Goal: Information Seeking & Learning: Find specific fact

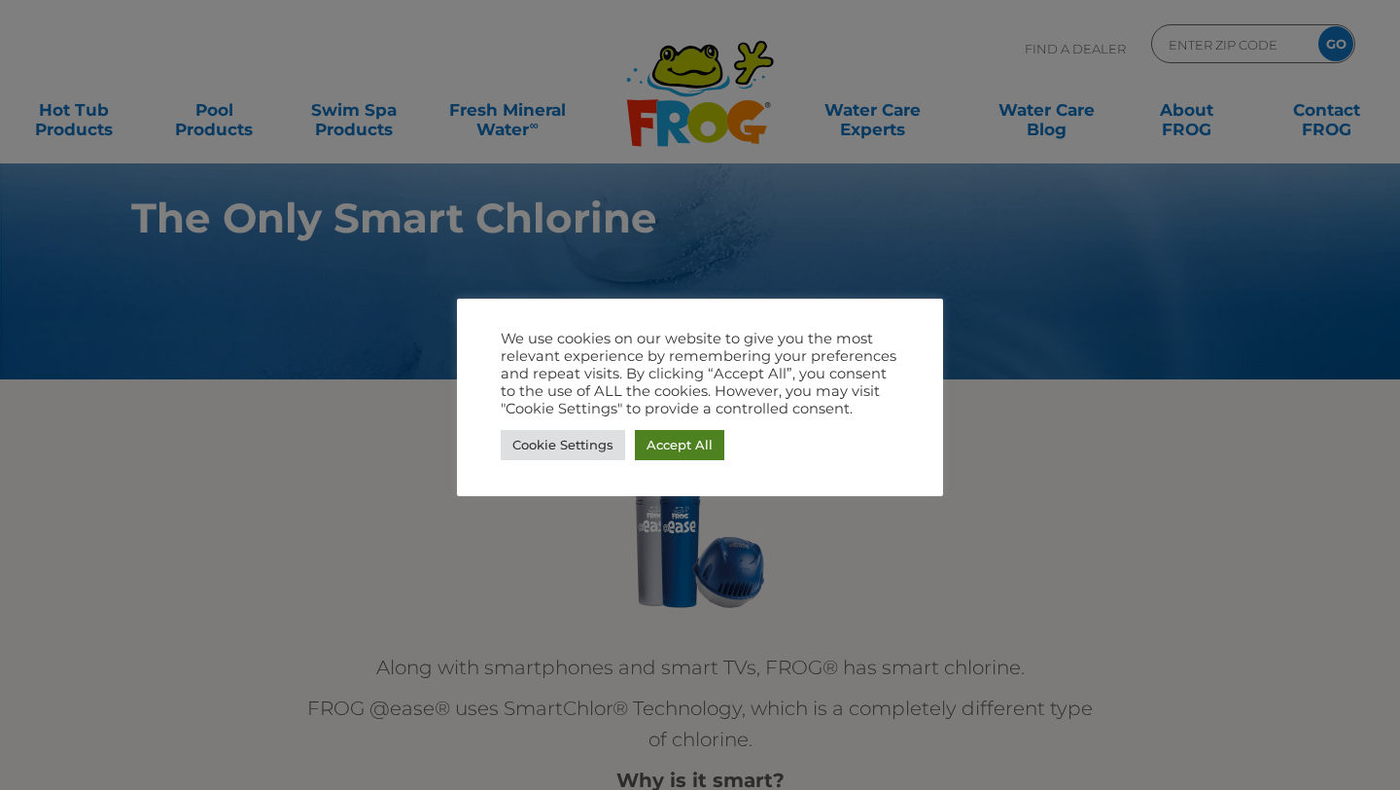
click at [677, 443] on link "Accept All" at bounding box center [679, 445] width 89 height 30
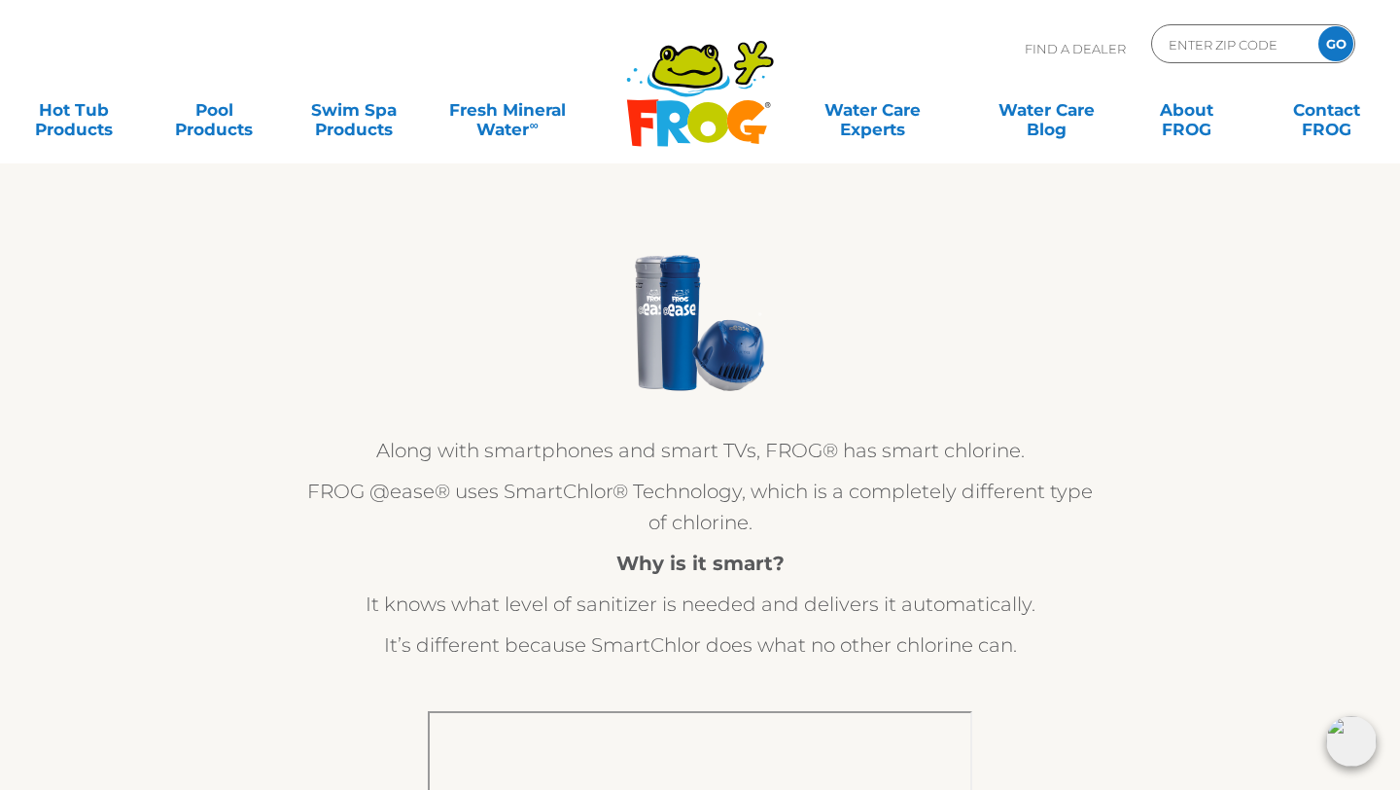
scroll to position [99, 0]
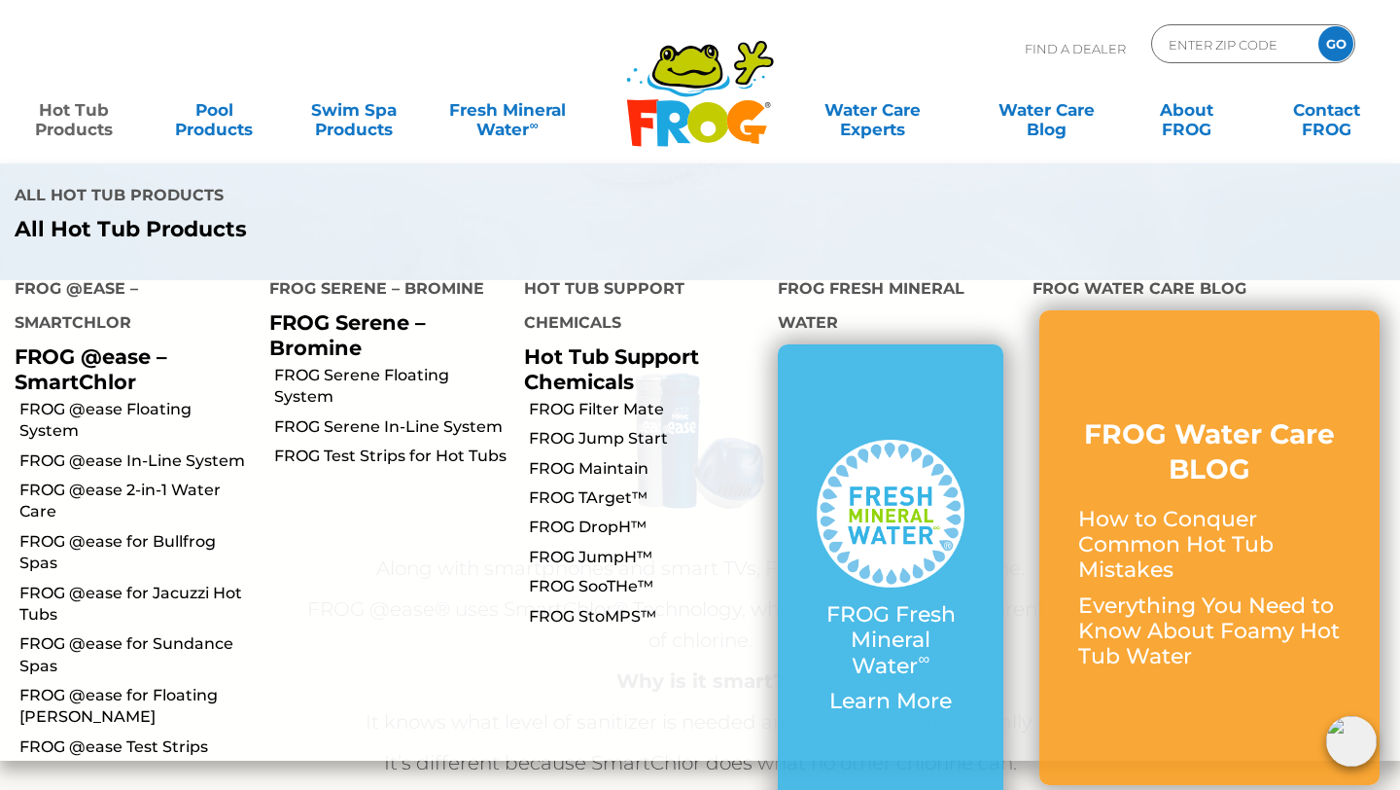
click at [72, 121] on link "Hot Tub Products" at bounding box center [73, 109] width 109 height 39
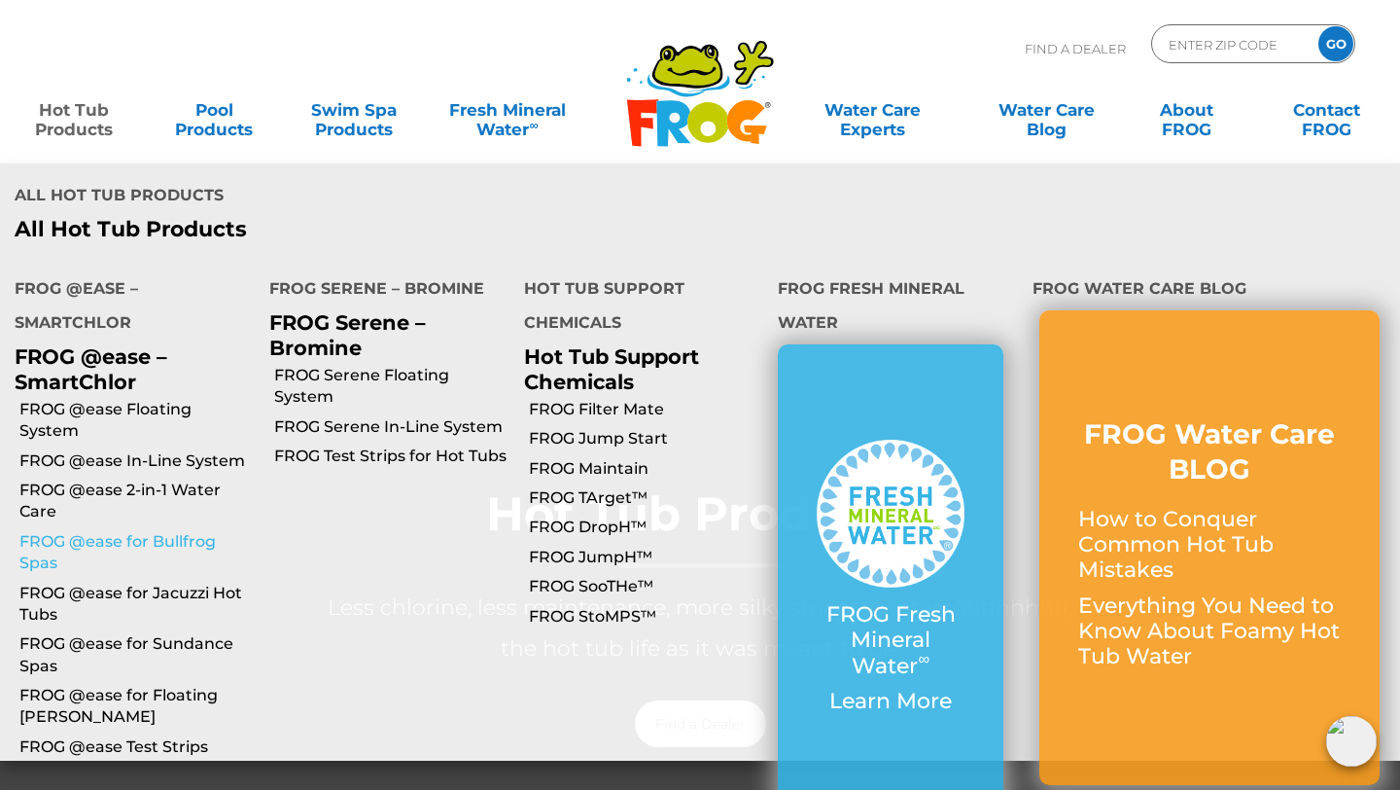
click at [102, 531] on link "FROG @ease for Bullfrog Spas" at bounding box center [136, 553] width 235 height 44
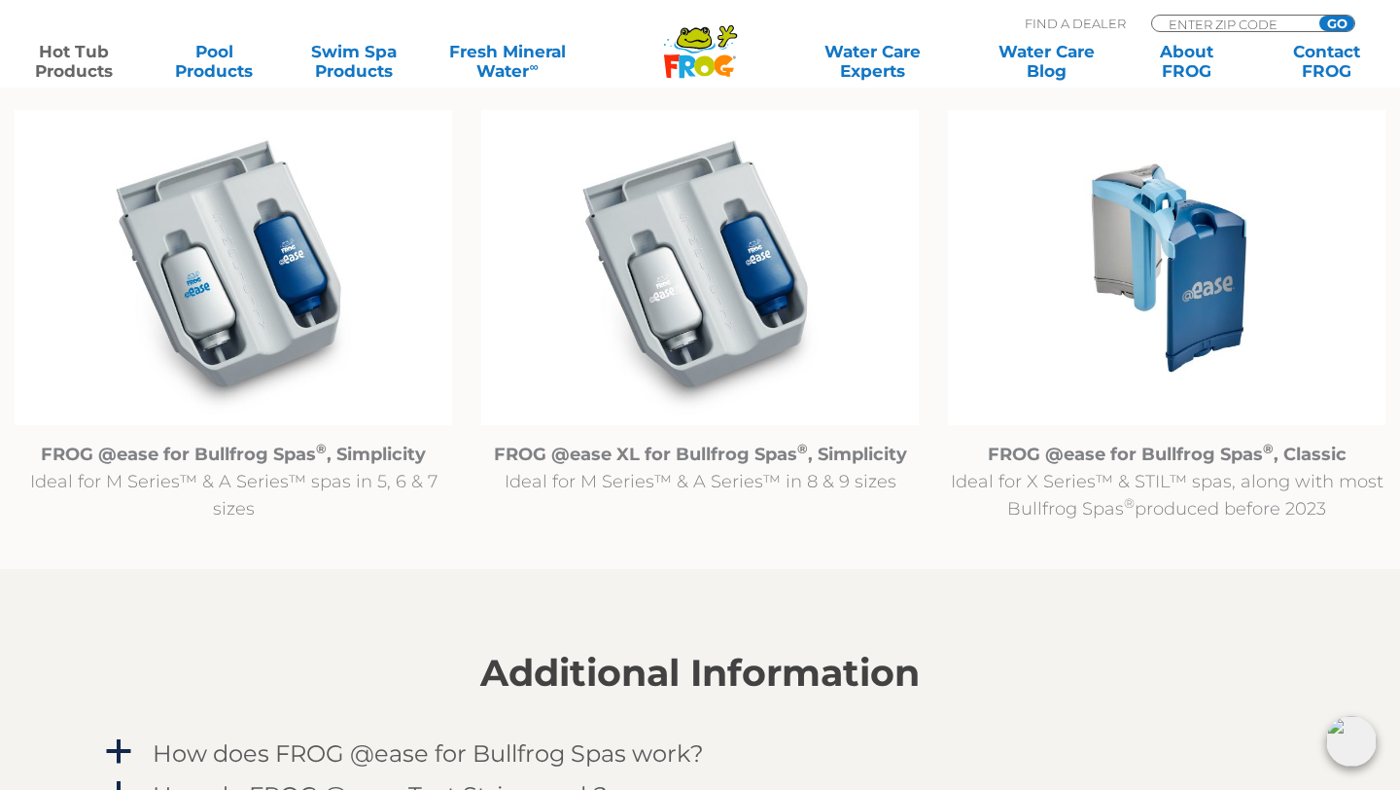
scroll to position [2023, 0]
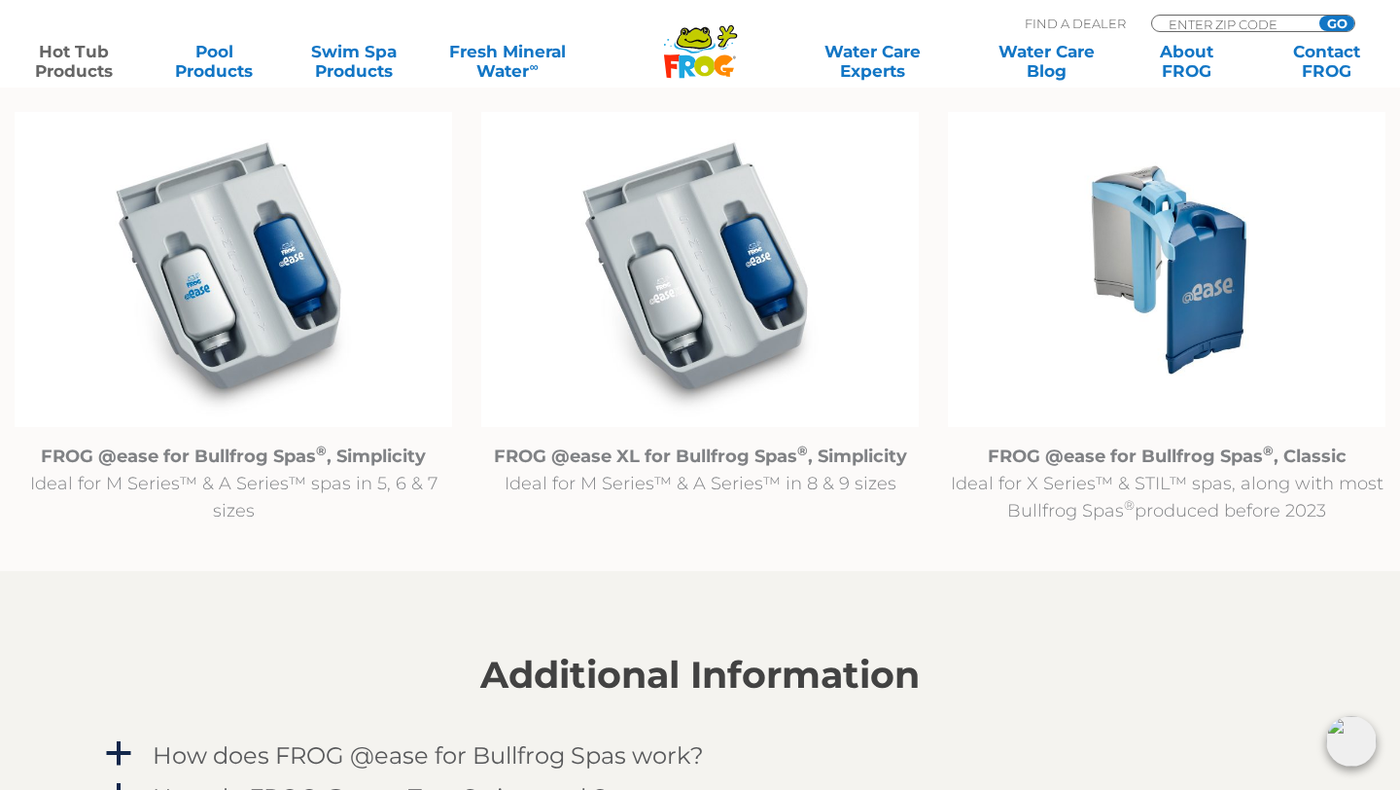
click at [1149, 260] on img at bounding box center [1167, 270] width 438 height 316
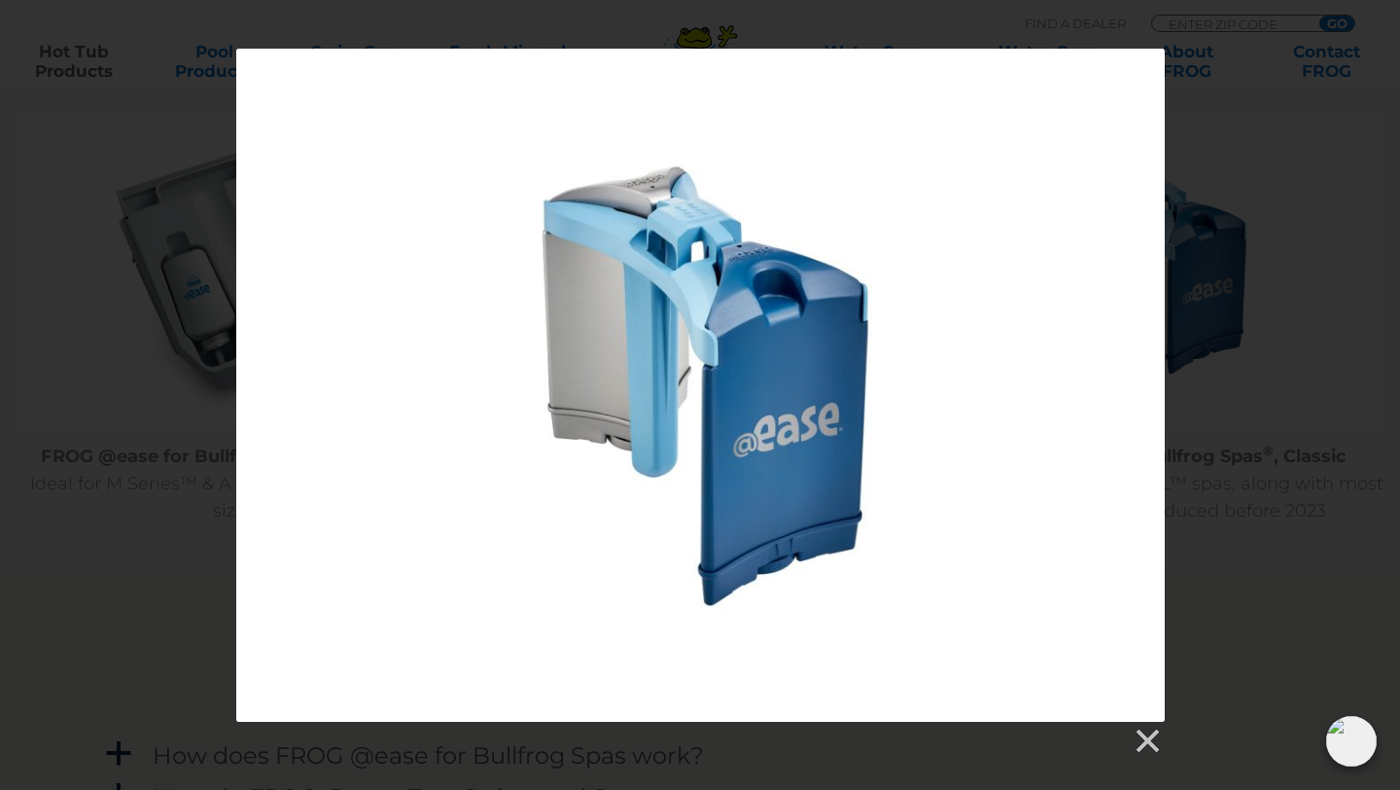
click at [1272, 187] on div at bounding box center [700, 402] width 1400 height 707
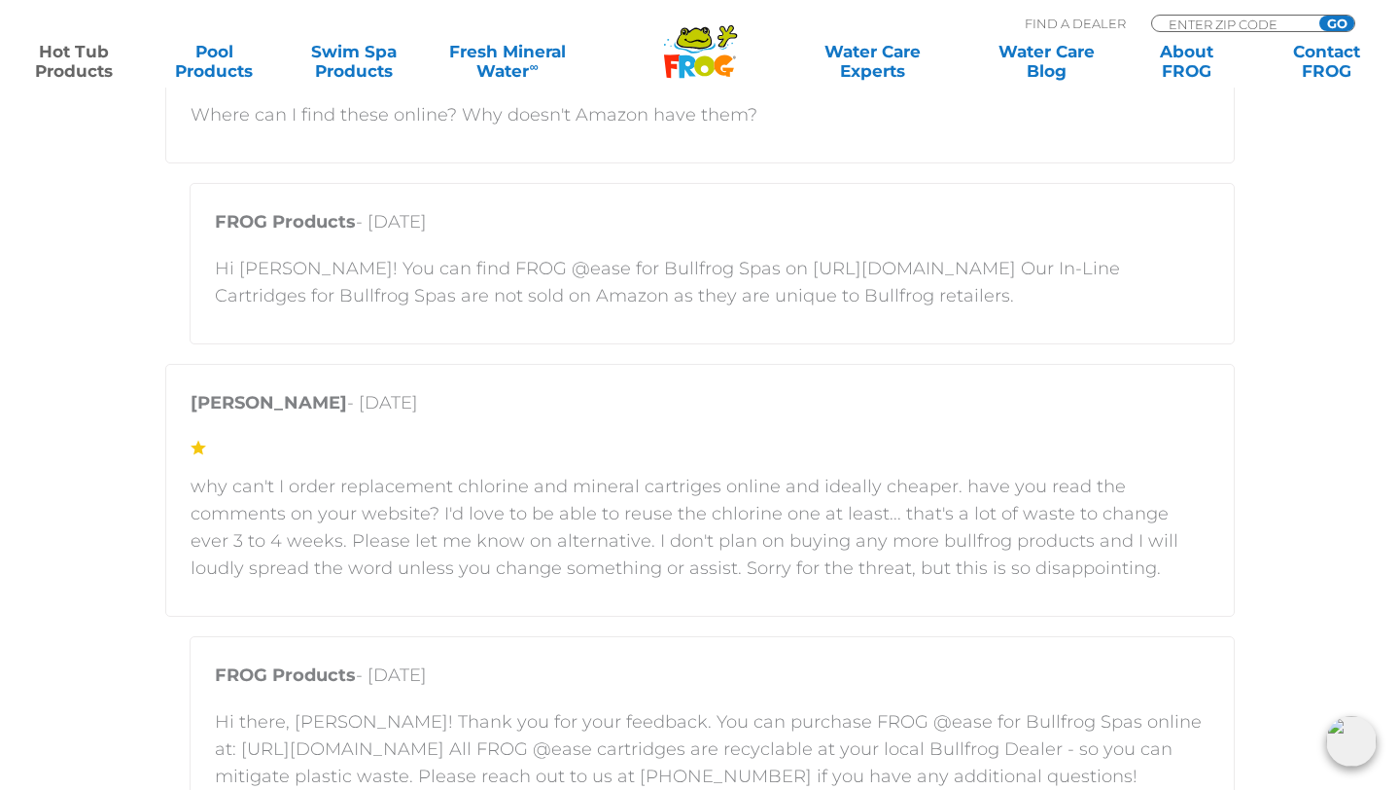
scroll to position [3830, 0]
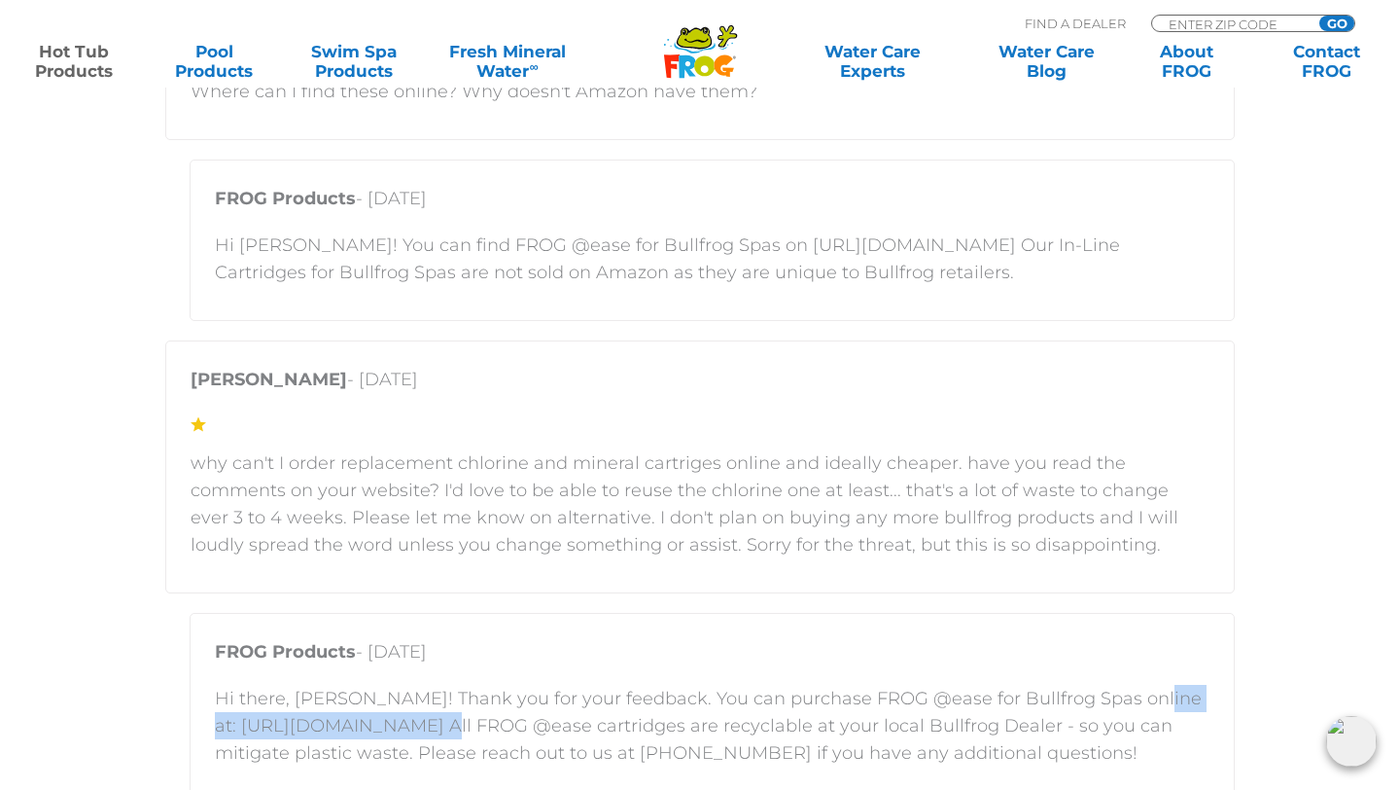
drag, startPoint x: 218, startPoint y: 724, endPoint x: 461, endPoint y: 726, distance: 243.1
click at [461, 726] on p "Hi there, Chris! Thank you for your feedback. You can purchase FROG @ease for B…" at bounding box center [712, 726] width 995 height 82
copy p "https://shop.bullfrogspas.com"
